Goal: Information Seeking & Learning: Understand process/instructions

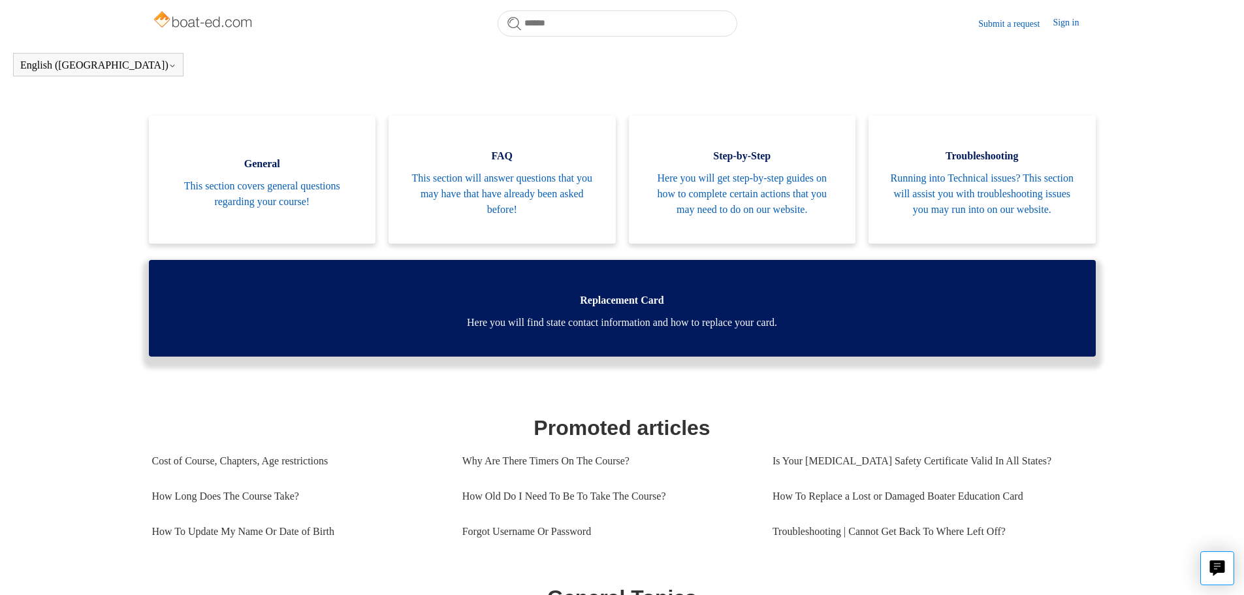
click at [603, 330] on span "Here you will find state contact information and how to replace your card." at bounding box center [621, 323] width 907 height 16
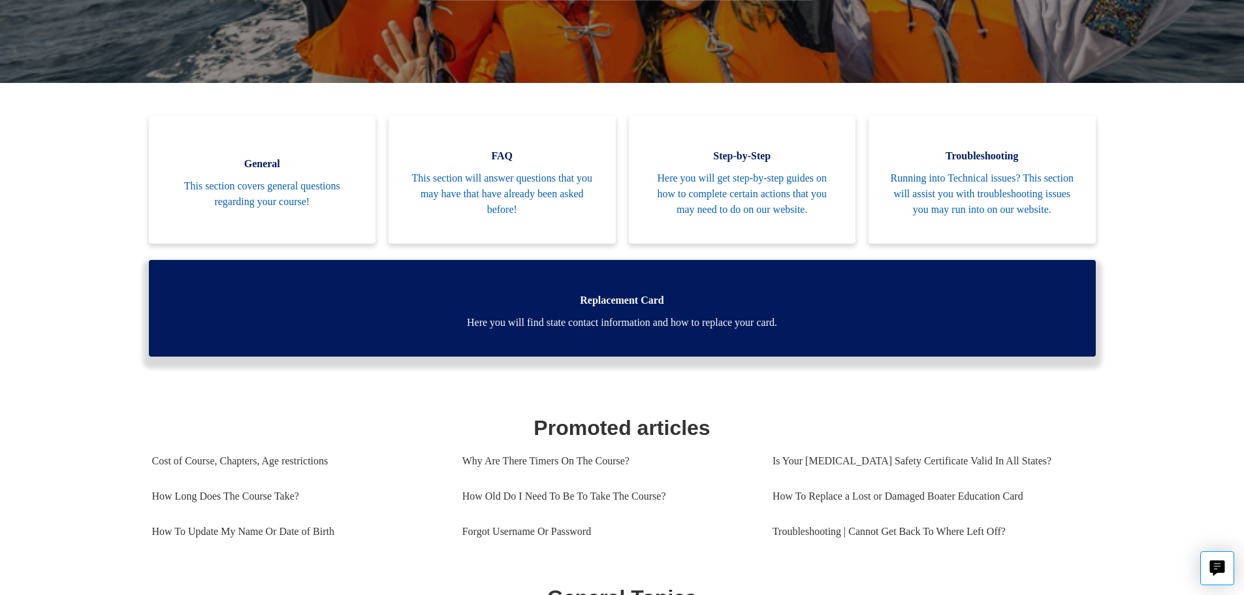
scroll to position [225, 0]
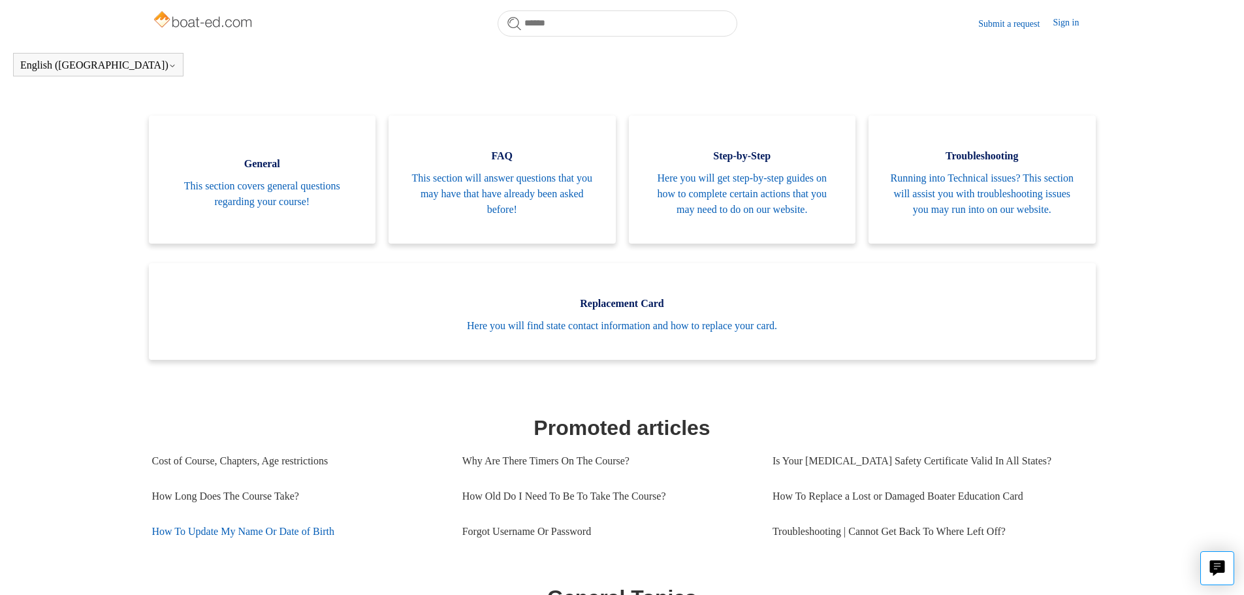
click at [184, 544] on link "How To Update My Name Or Date of Birth" at bounding box center [297, 531] width 291 height 35
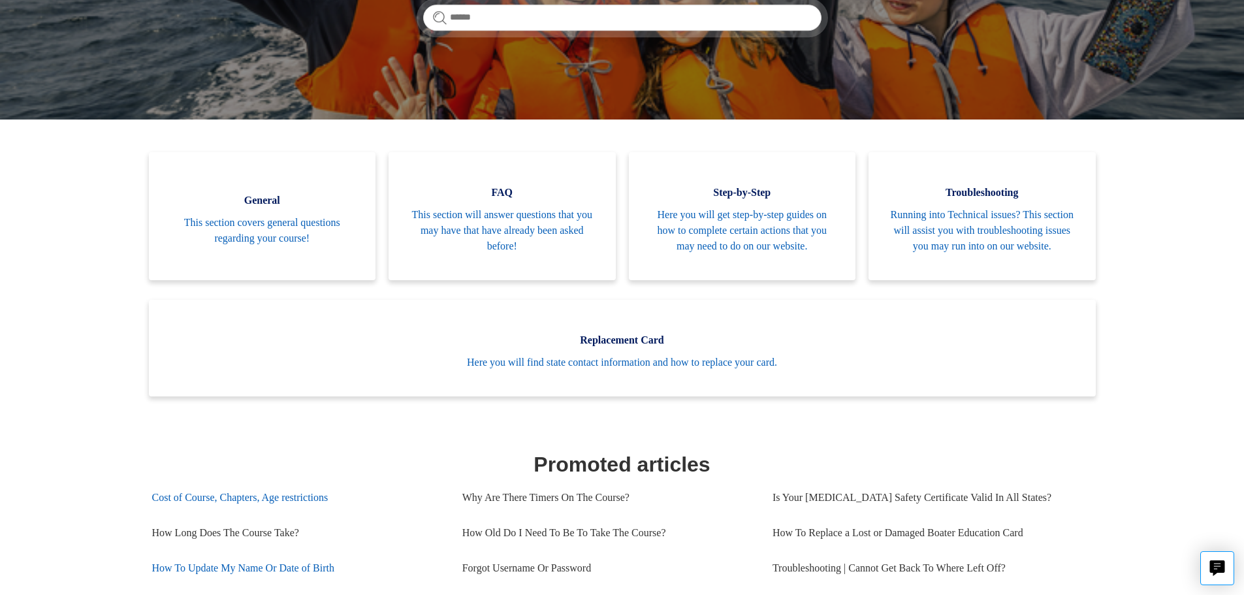
scroll to position [261, 0]
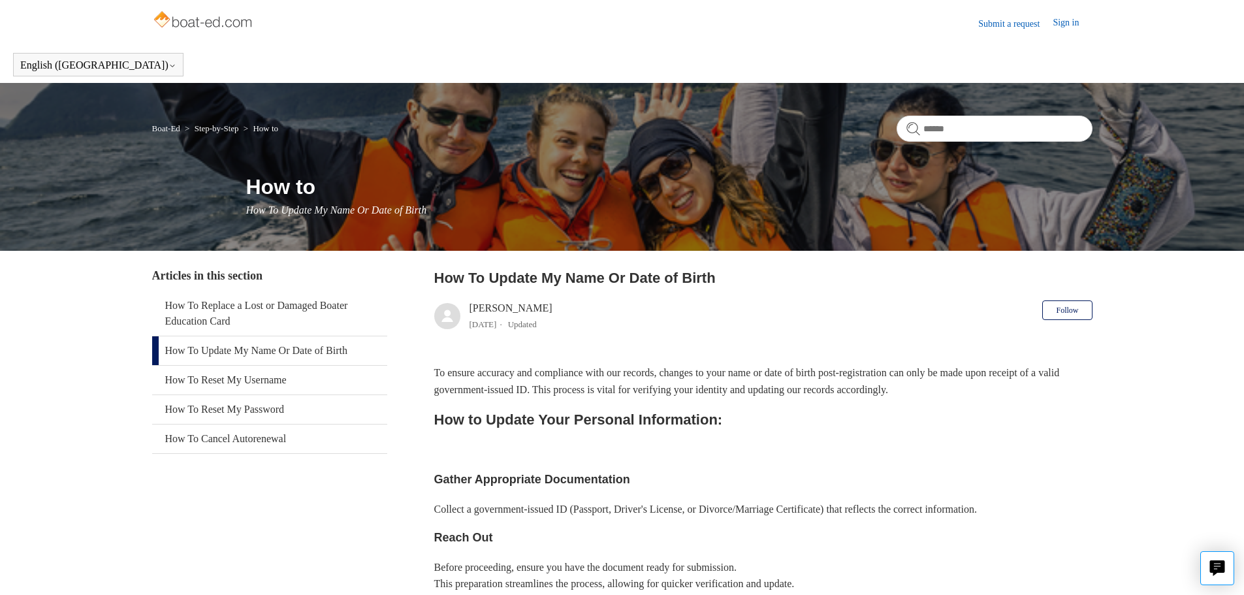
click at [214, 351] on link "How To Update My Name Or Date of Birth" at bounding box center [269, 350] width 235 height 29
click at [1010, 22] on link "Submit a request" at bounding box center [1015, 24] width 74 height 14
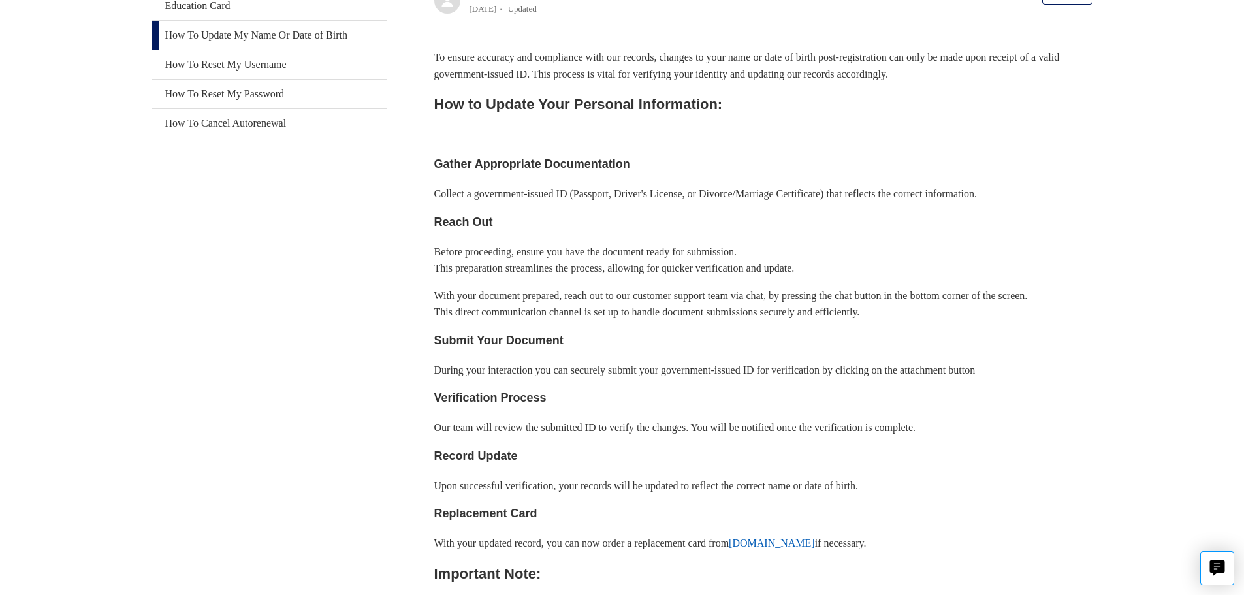
scroll to position [761, 0]
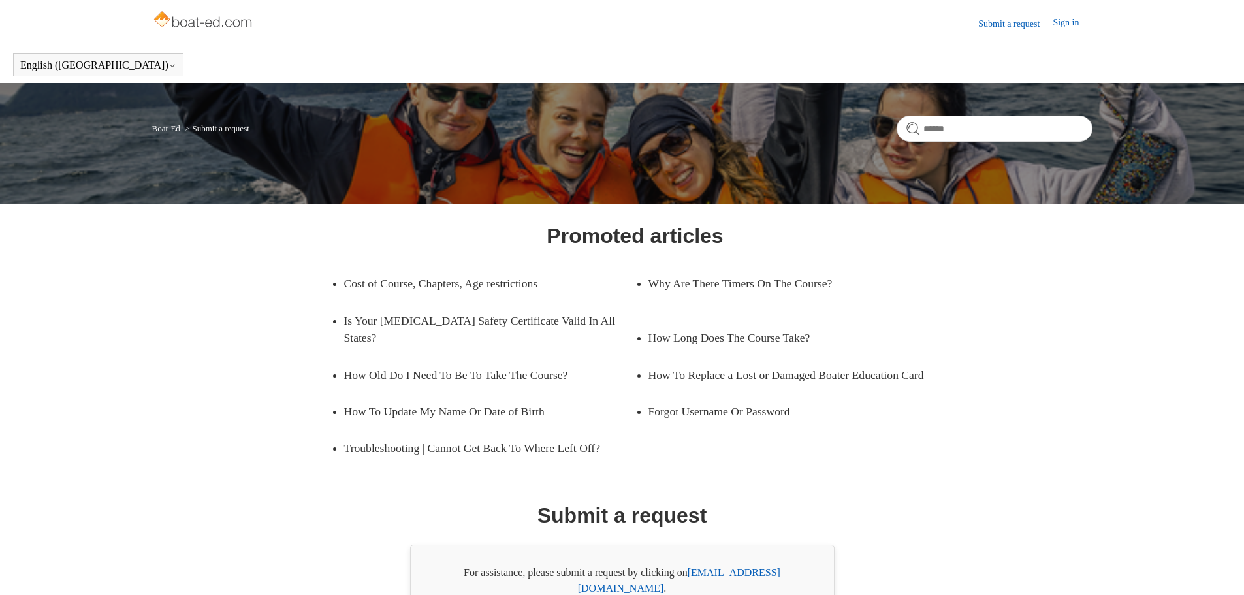
scroll to position [74, 0]
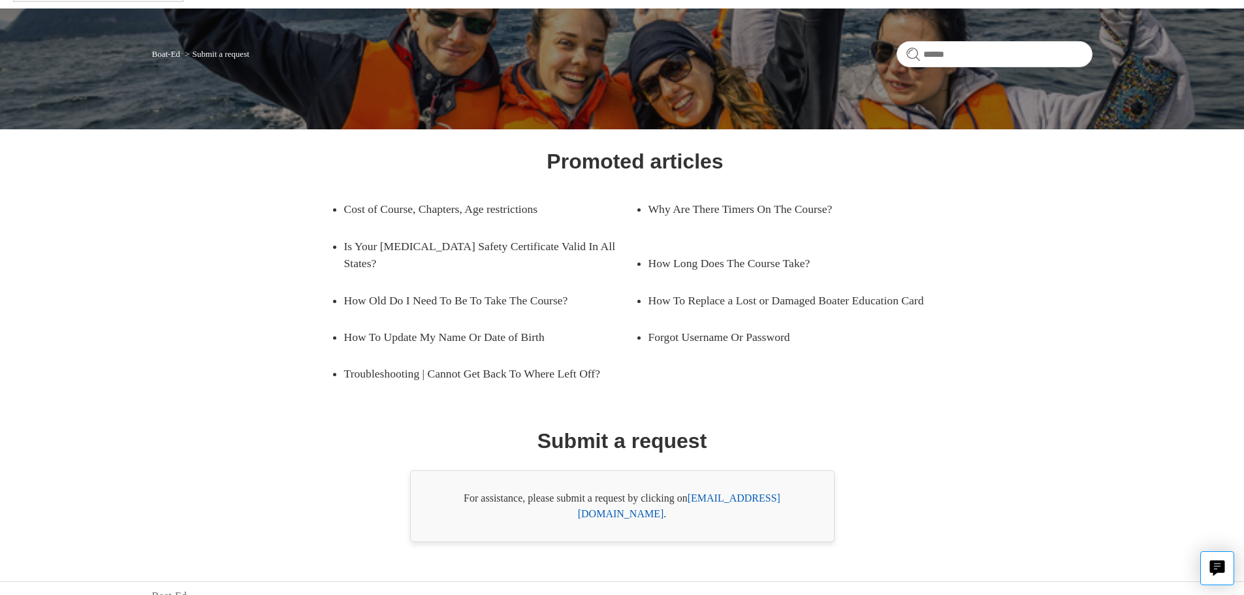
click at [731, 499] on link "[EMAIL_ADDRESS][DOMAIN_NAME]" at bounding box center [679, 505] width 202 height 27
